Goal: Transaction & Acquisition: Download file/media

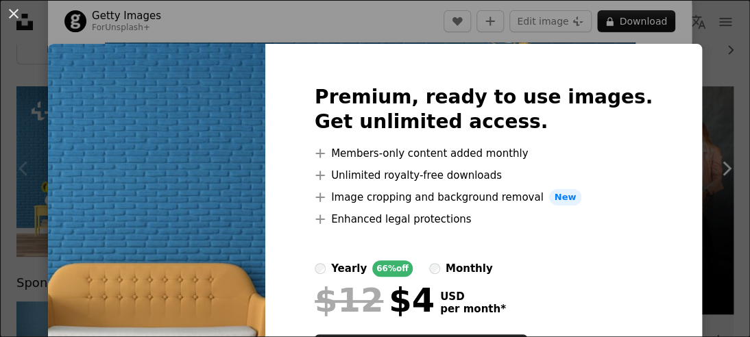
scroll to position [102, 0]
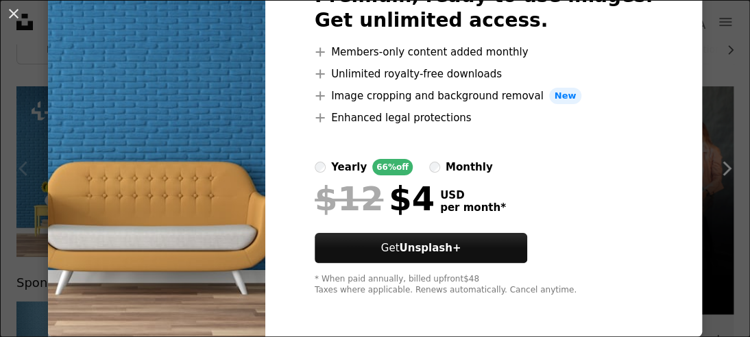
click at [230, 188] on img at bounding box center [156, 139] width 217 height 395
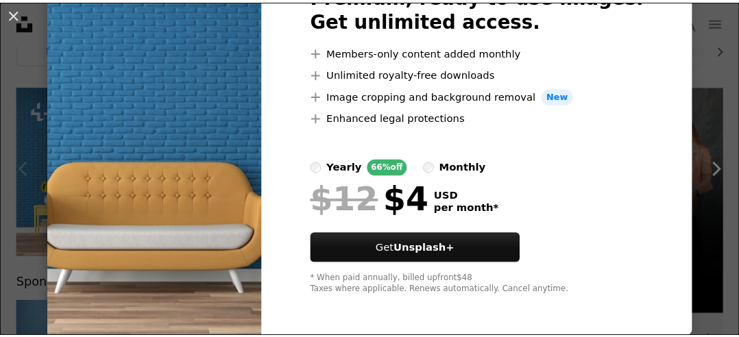
scroll to position [0, 0]
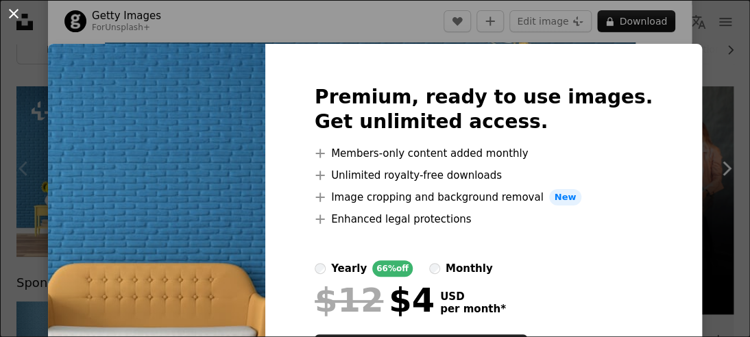
click at [16, 21] on button "An X shape" at bounding box center [13, 13] width 16 height 16
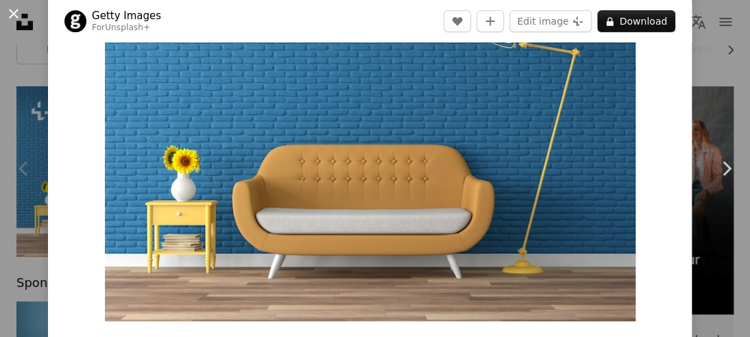
drag, startPoint x: 14, startPoint y: 12, endPoint x: 132, endPoint y: 79, distance: 136.2
click at [15, 10] on button "An X shape" at bounding box center [13, 13] width 16 height 16
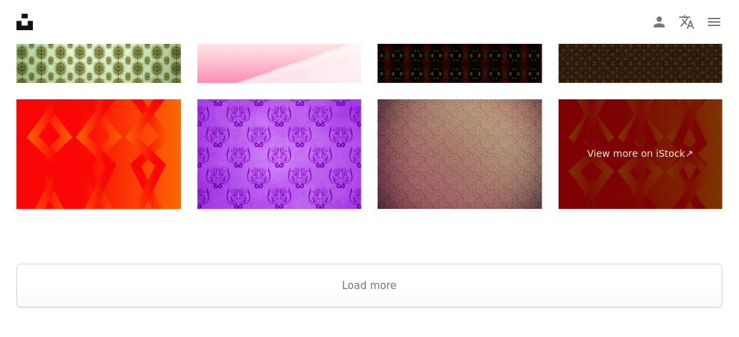
scroll to position [1885, 0]
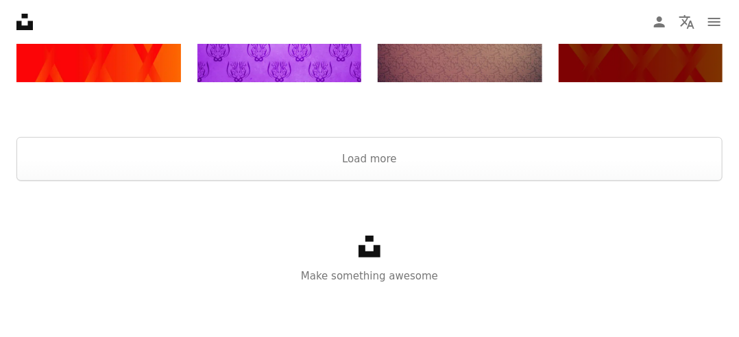
click at [362, 242] on icon "Unsplash logo" at bounding box center [369, 247] width 22 height 22
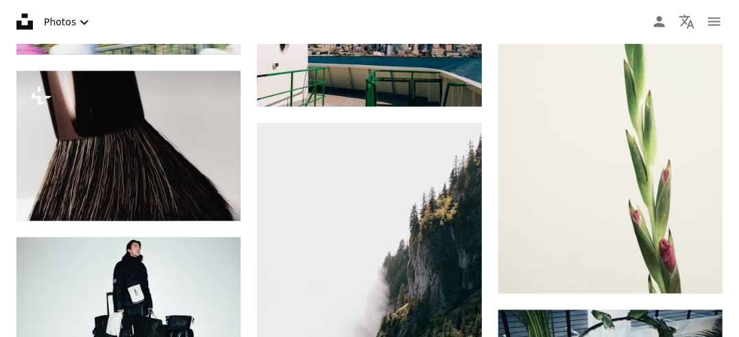
scroll to position [685, 0]
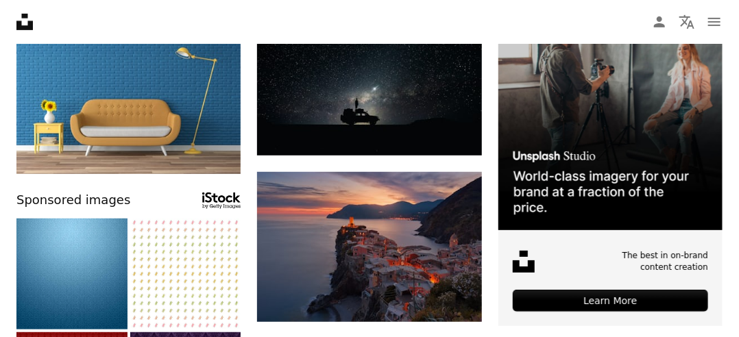
scroll to position [35, 0]
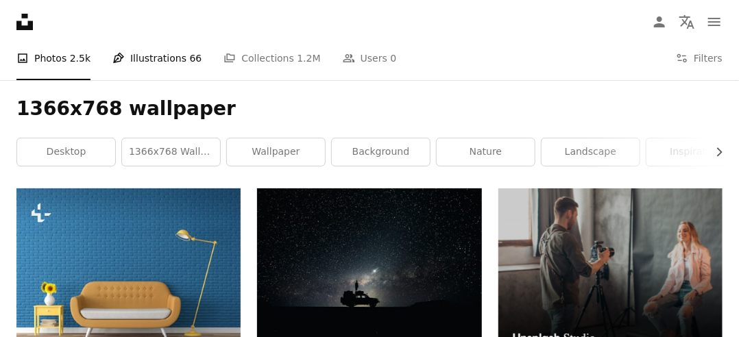
click at [164, 71] on link "Pen Tool Illustrations 66" at bounding box center [156, 58] width 89 height 44
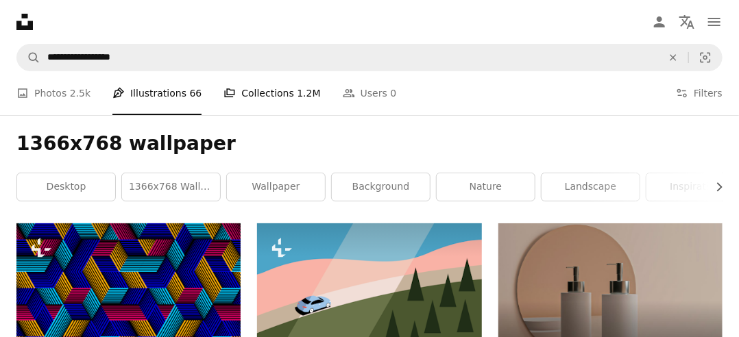
click at [288, 108] on link "A stack of folders Collections 1.2M" at bounding box center [271, 93] width 97 height 44
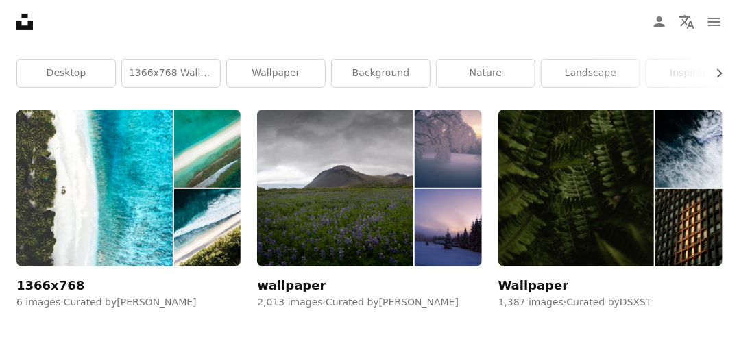
scroll to position [45, 0]
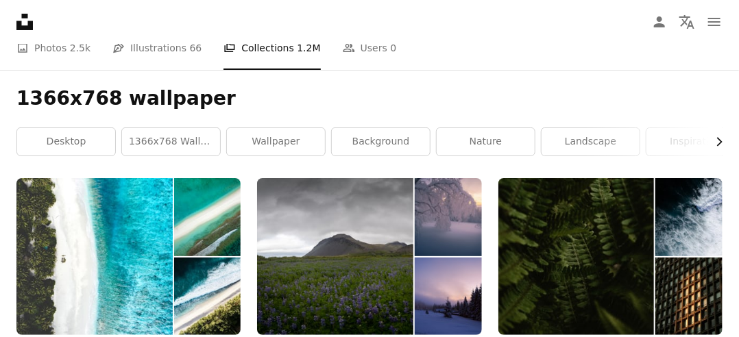
click at [717, 136] on icon "Chevron right" at bounding box center [719, 142] width 14 height 14
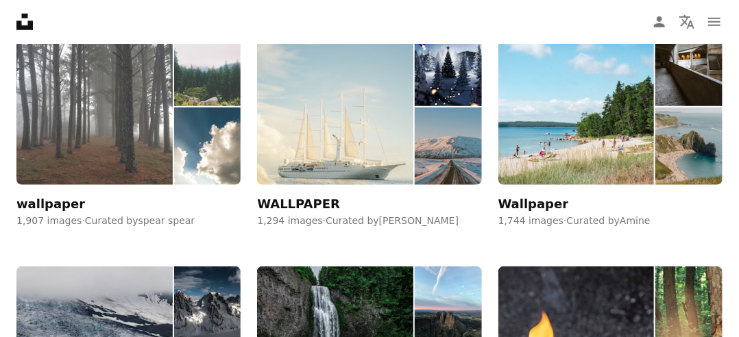
scroll to position [297, 0]
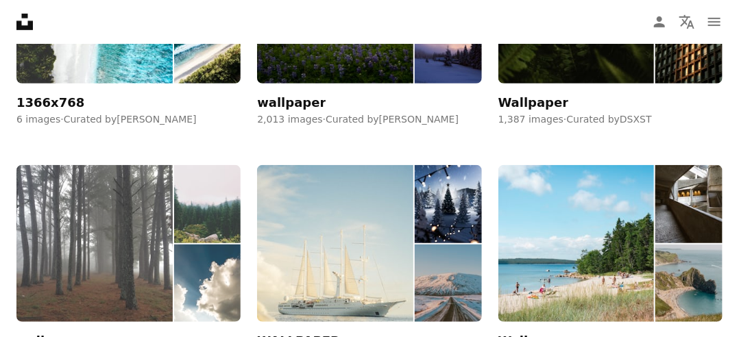
click at [123, 202] on img at bounding box center [94, 243] width 156 height 157
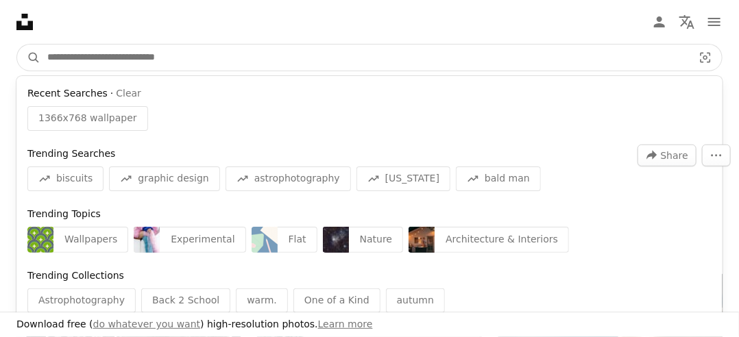
click at [296, 56] on input "Find visuals sitewide" at bounding box center [364, 58] width 648 height 26
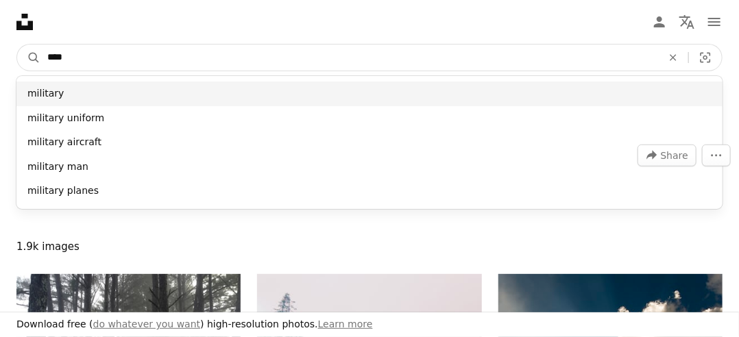
type input "****"
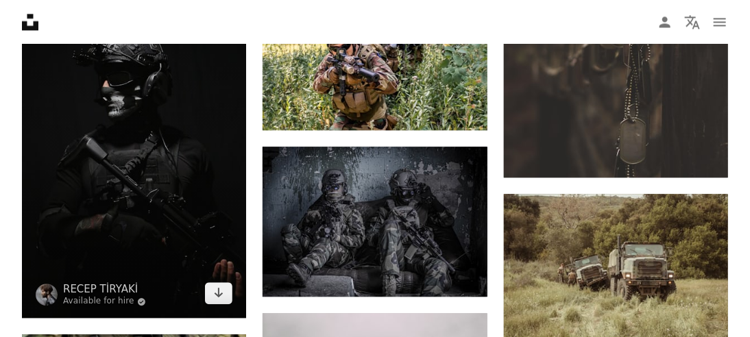
scroll to position [959, 0]
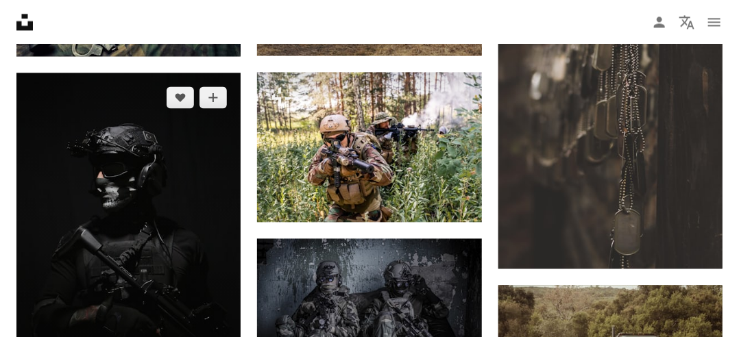
click at [146, 147] on img at bounding box center [128, 241] width 224 height 336
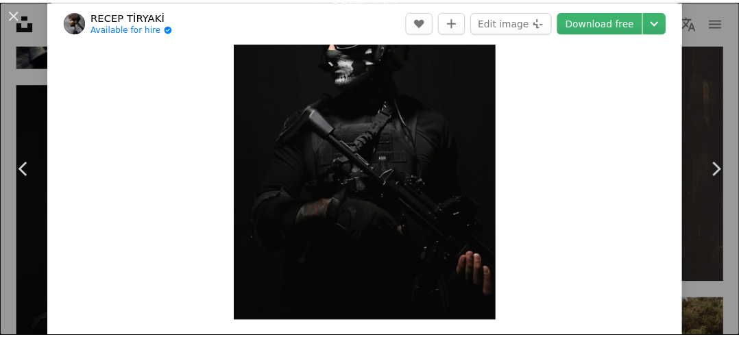
scroll to position [45, 0]
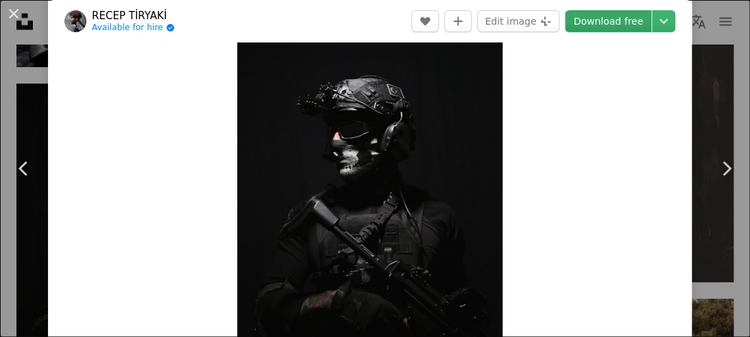
click at [602, 21] on link "Download free" at bounding box center [608, 21] width 86 height 22
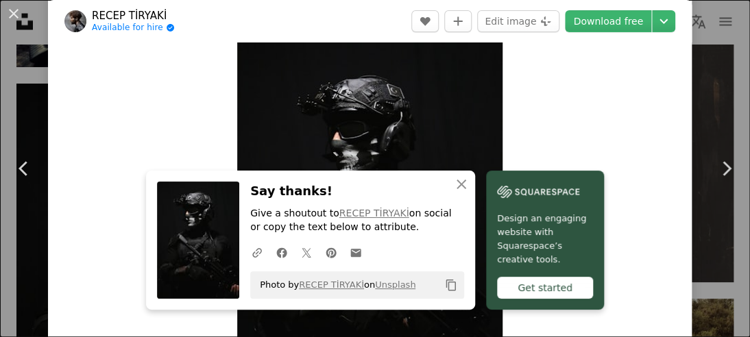
click at [715, 17] on div "An X shape Chevron left Chevron right RECEP TİRYAKİ Available for hire A checkm…" at bounding box center [375, 168] width 750 height 337
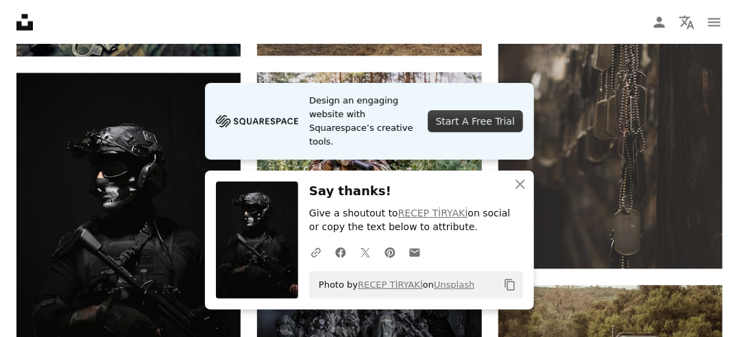
scroll to position [982, 0]
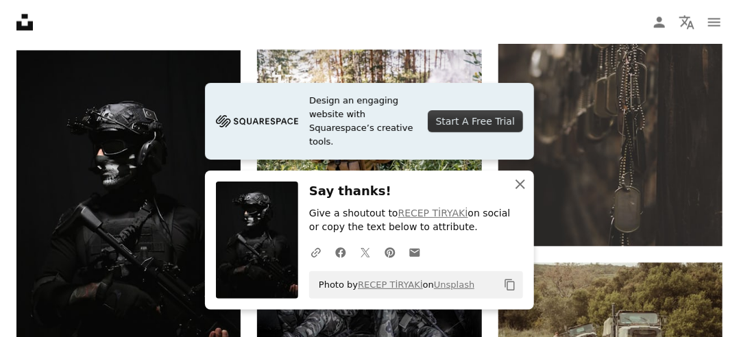
click at [516, 183] on icon "An X shape" at bounding box center [520, 184] width 16 height 16
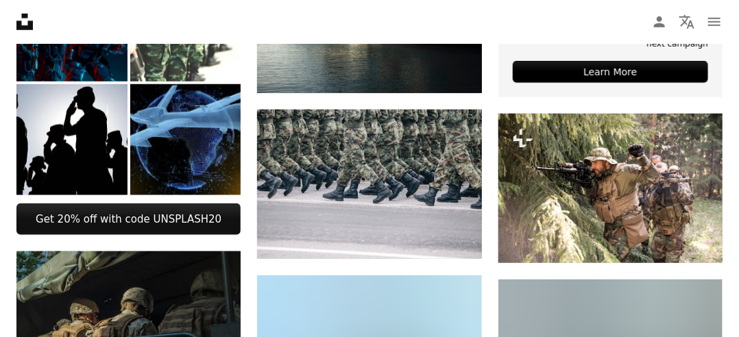
scroll to position [0, 0]
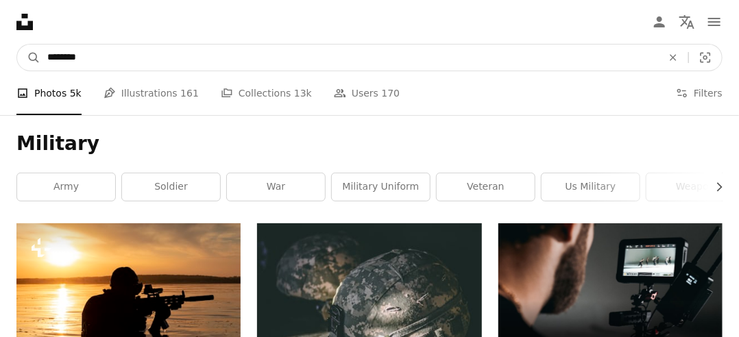
click at [218, 51] on input "********" at bounding box center [348, 58] width 617 height 26
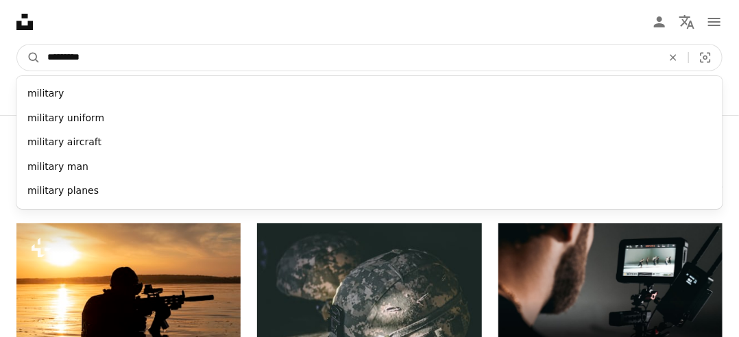
paste input "*********"
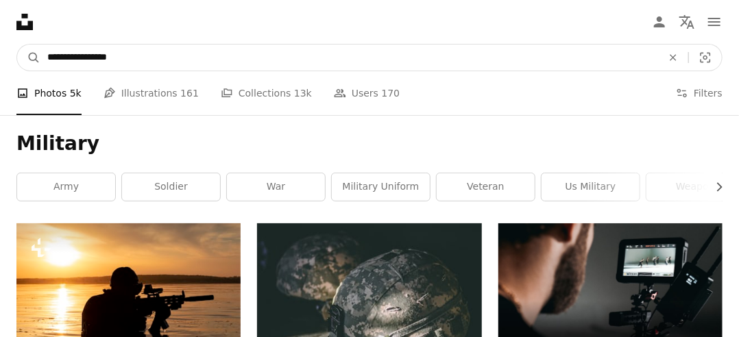
type input "**********"
click at [17, 45] on button "A magnifying glass" at bounding box center [28, 58] width 23 height 26
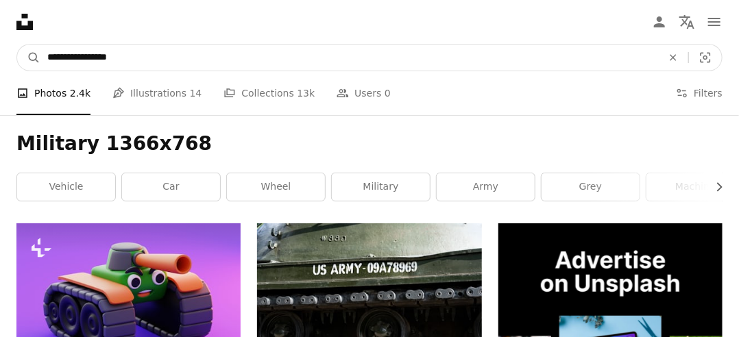
drag, startPoint x: 174, startPoint y: 62, endPoint x: 79, endPoint y: 74, distance: 95.3
type input "********"
click at [17, 45] on button "A magnifying glass" at bounding box center [28, 58] width 23 height 26
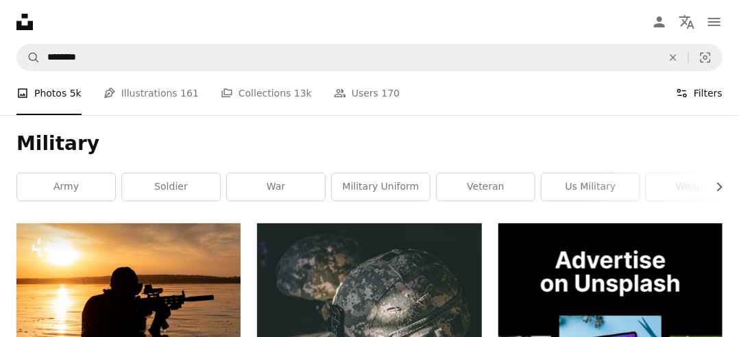
click at [702, 92] on button "Filters Filters" at bounding box center [699, 93] width 47 height 44
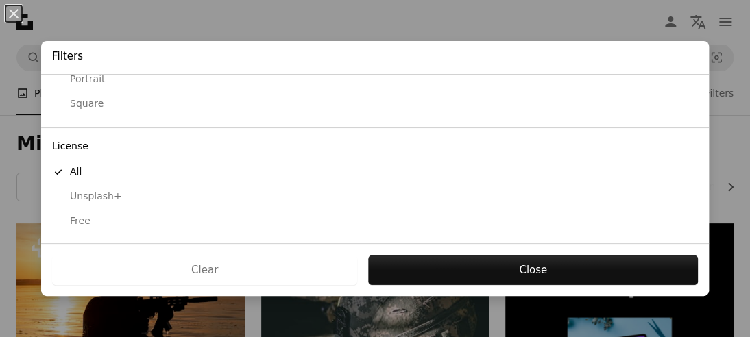
scroll to position [114, 0]
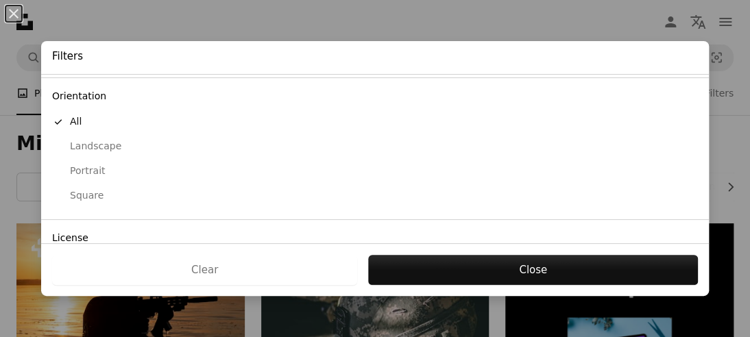
click at [122, 147] on div "Landscape" at bounding box center [375, 147] width 646 height 14
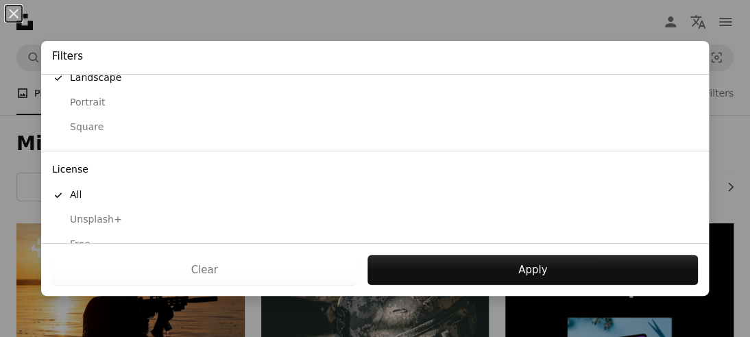
scroll to position [206, 0]
click at [97, 219] on div "Free" at bounding box center [375, 221] width 646 height 14
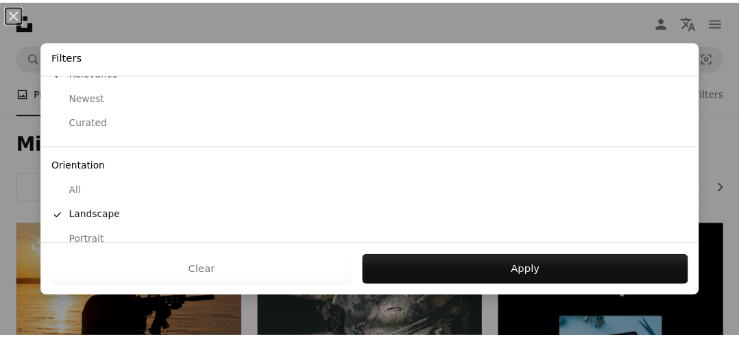
scroll to position [0, 0]
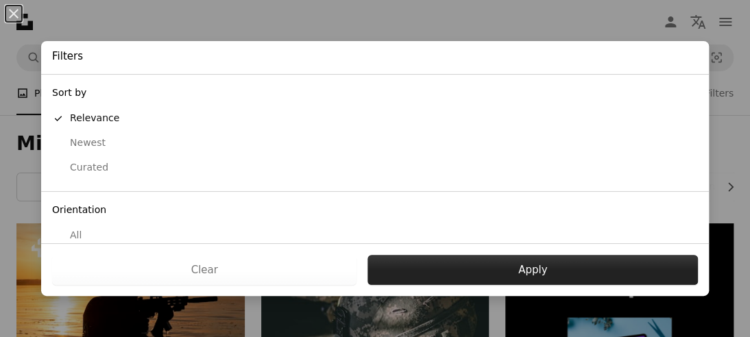
click at [506, 269] on button "Apply" at bounding box center [532, 270] width 330 height 30
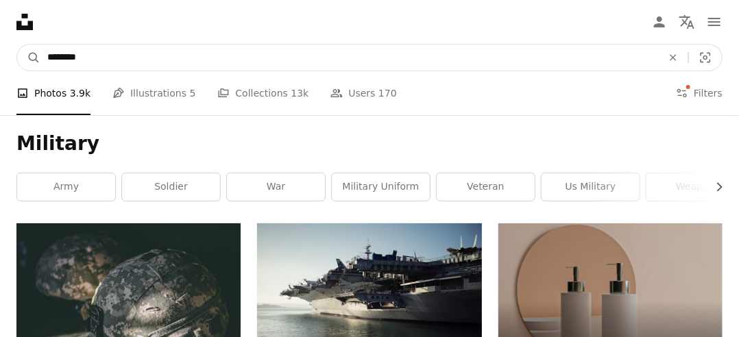
drag, startPoint x: 89, startPoint y: 52, endPoint x: 0, endPoint y: 26, distance: 92.8
type input "**********"
click at [17, 45] on button "A magnifying glass" at bounding box center [28, 58] width 23 height 26
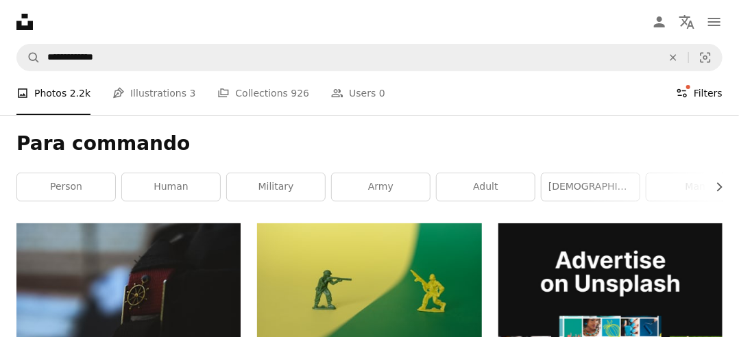
click at [688, 89] on icon "Filters" at bounding box center [682, 93] width 12 height 12
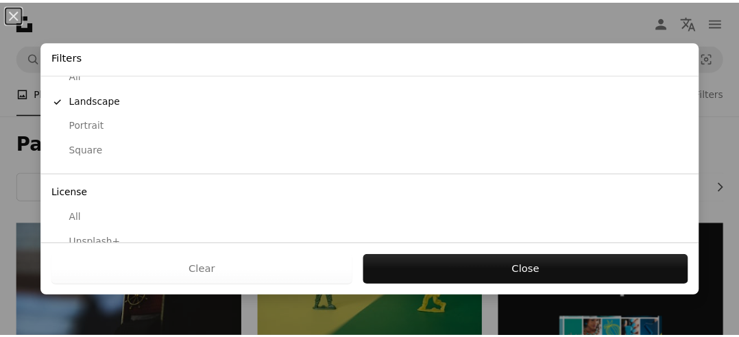
scroll to position [206, 0]
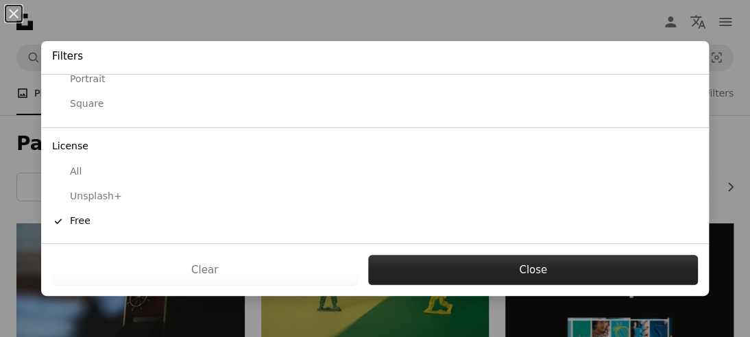
click at [534, 273] on button "Close" at bounding box center [533, 270] width 330 height 30
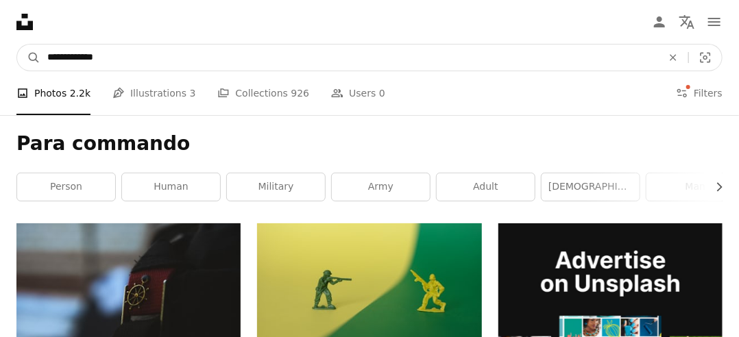
click at [45, 56] on input "**********" at bounding box center [348, 58] width 617 height 26
type input "**********"
click at [17, 45] on button "A magnifying glass" at bounding box center [28, 58] width 23 height 26
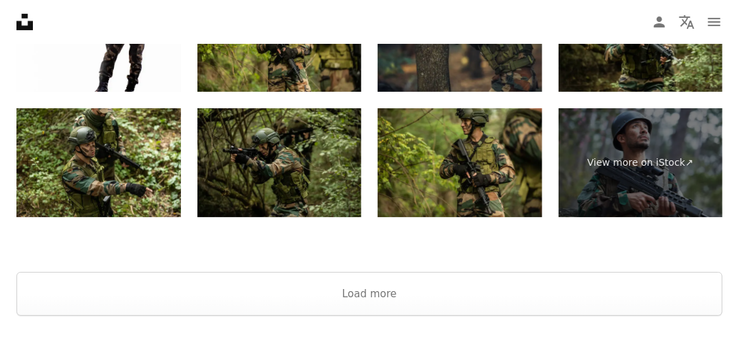
scroll to position [1782, 0]
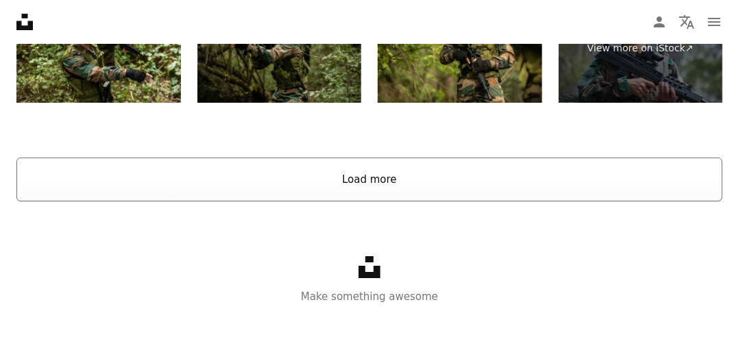
click at [149, 186] on button "Load more" at bounding box center [369, 180] width 706 height 44
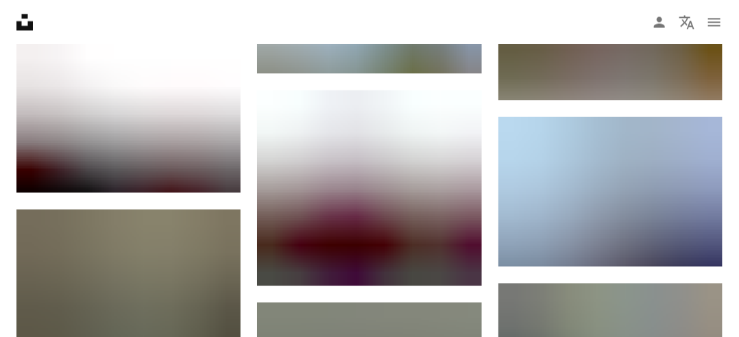
scroll to position [0, 0]
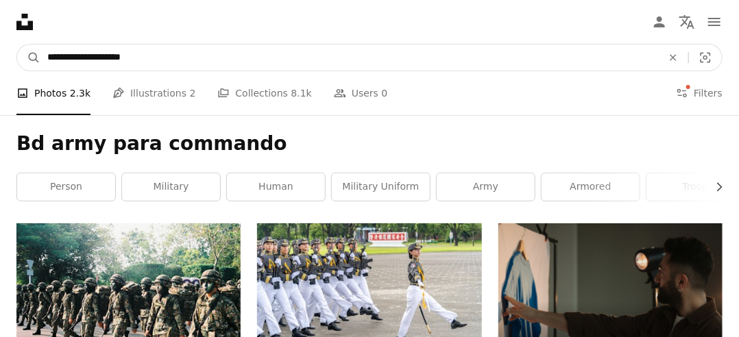
drag, startPoint x: 85, startPoint y: 56, endPoint x: 0, endPoint y: 18, distance: 93.2
type input "**********"
click at [17, 45] on button "A magnifying glass" at bounding box center [28, 58] width 23 height 26
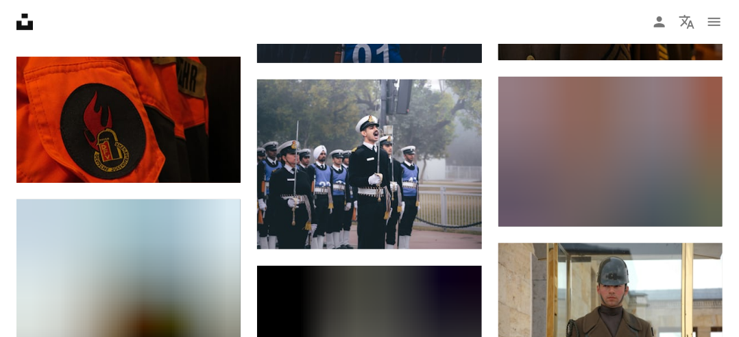
scroll to position [2032, 0]
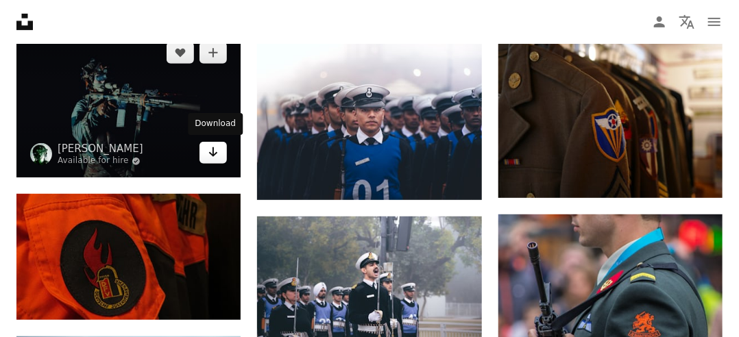
click at [221, 156] on link "Arrow pointing down" at bounding box center [212, 153] width 27 height 22
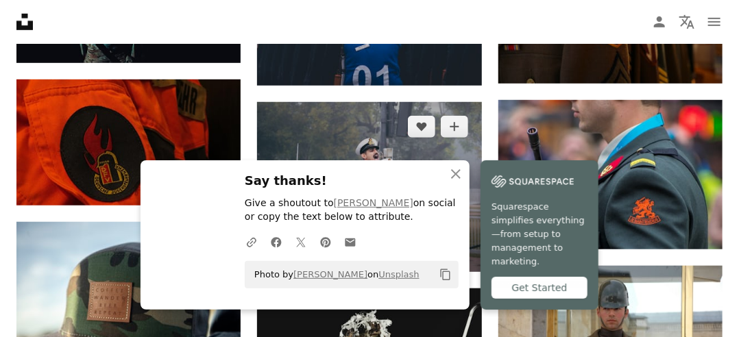
scroll to position [2193, 0]
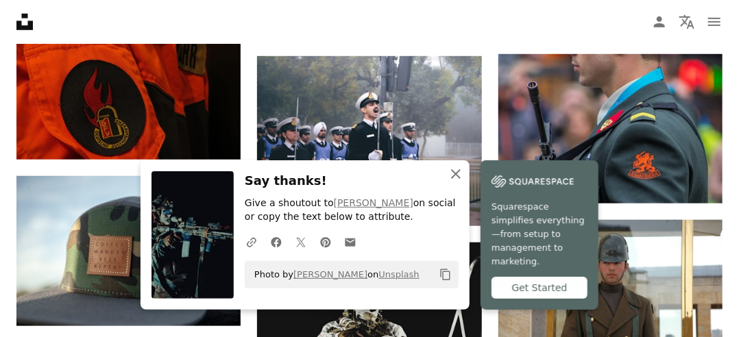
click at [459, 179] on icon "button" at bounding box center [456, 174] width 10 height 10
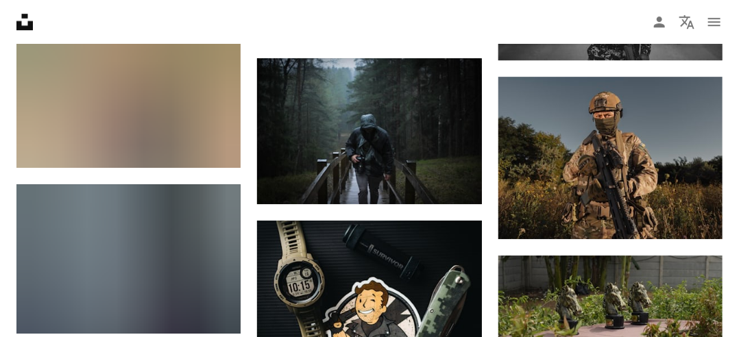
scroll to position [5208, 0]
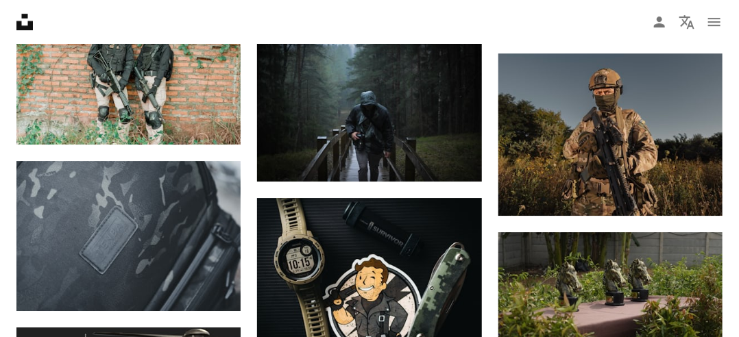
drag, startPoint x: 0, startPoint y: 166, endPoint x: 8, endPoint y: 163, distance: 8.7
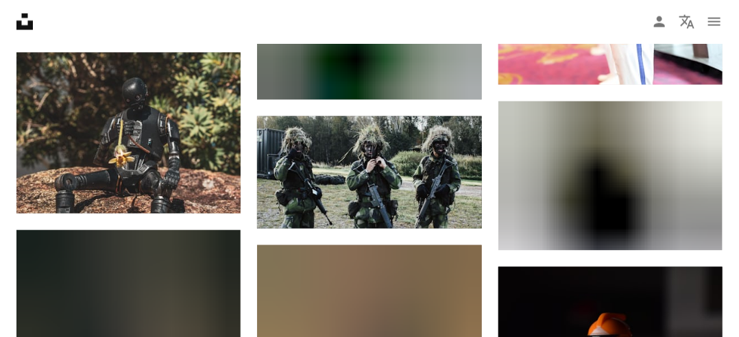
scroll to position [6510, 0]
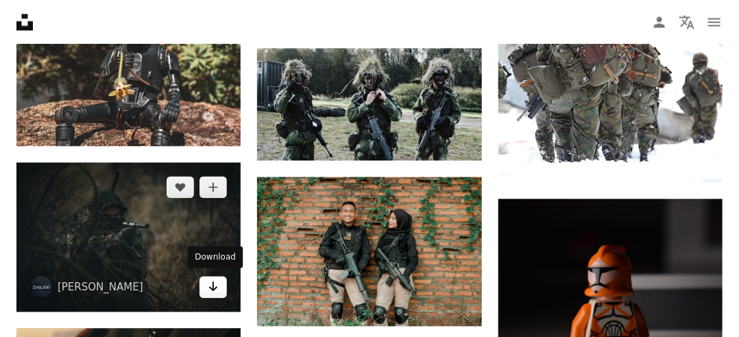
click at [207, 287] on link "Arrow pointing down" at bounding box center [212, 287] width 27 height 22
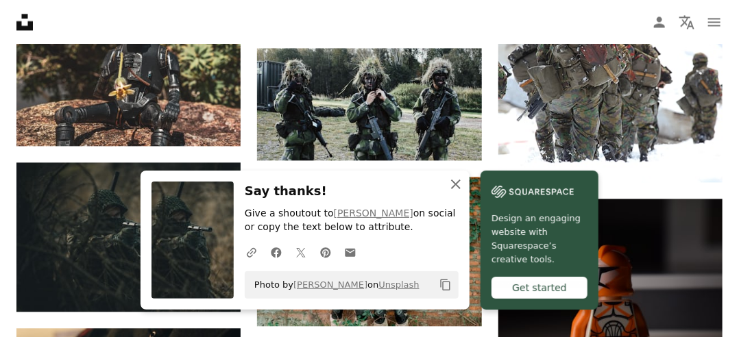
click at [455, 180] on icon "An X shape" at bounding box center [455, 184] width 16 height 16
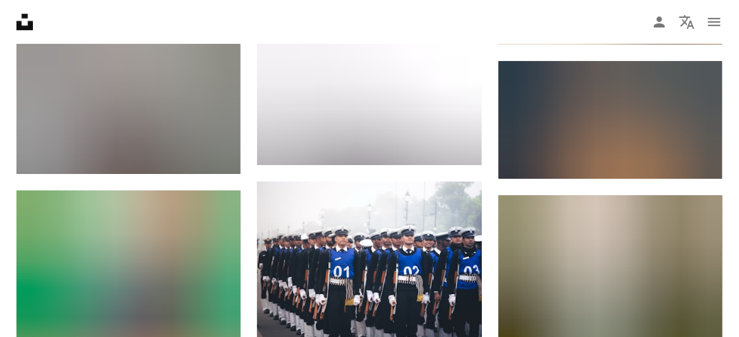
scroll to position [0, 0]
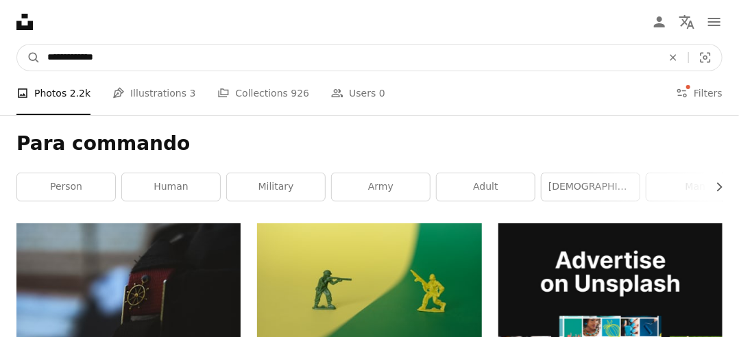
click at [0, 68] on nav "**********" at bounding box center [369, 58] width 739 height 44
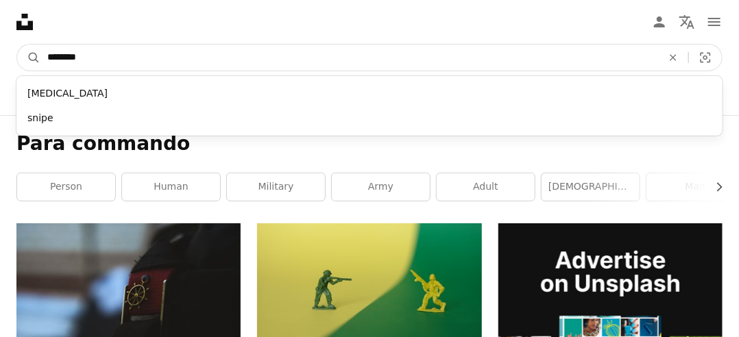
type input "*******"
click at [17, 45] on button "A magnifying glass" at bounding box center [28, 58] width 23 height 26
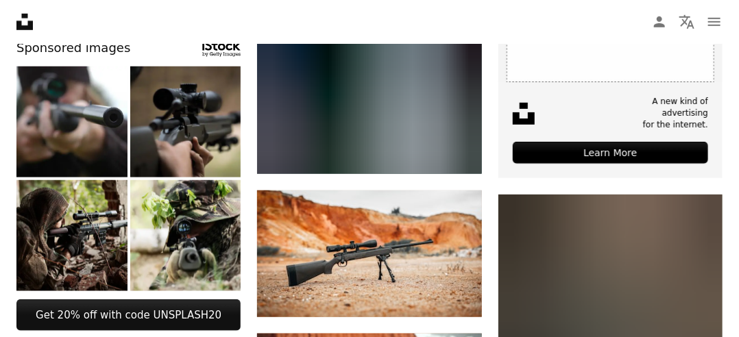
scroll to position [228, 0]
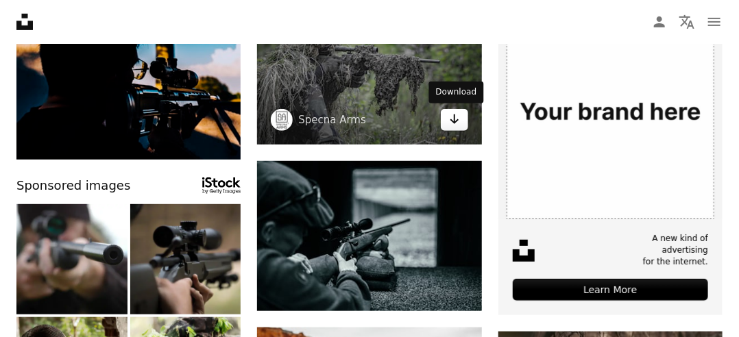
click at [447, 127] on link "Arrow pointing down" at bounding box center [454, 120] width 27 height 22
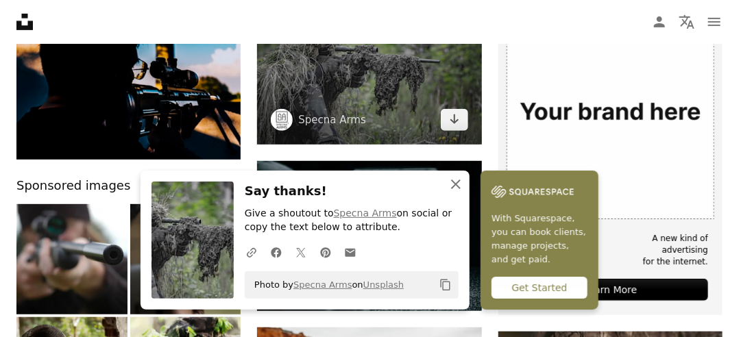
scroll to position [365, 0]
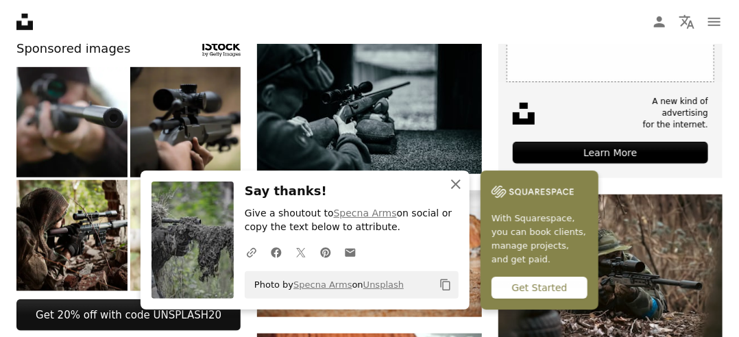
click at [457, 183] on icon "button" at bounding box center [456, 185] width 10 height 10
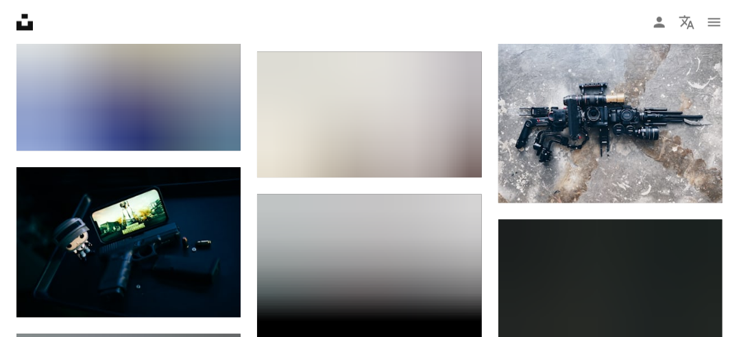
scroll to position [6829, 0]
